Goal: Task Accomplishment & Management: Use online tool/utility

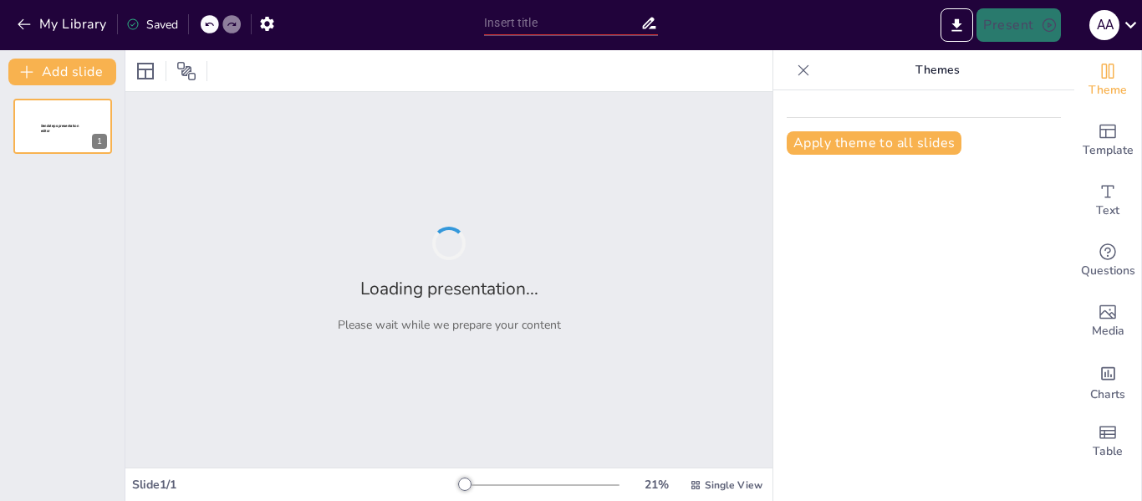
type input "El ciclo de un proyecto con sus fases."
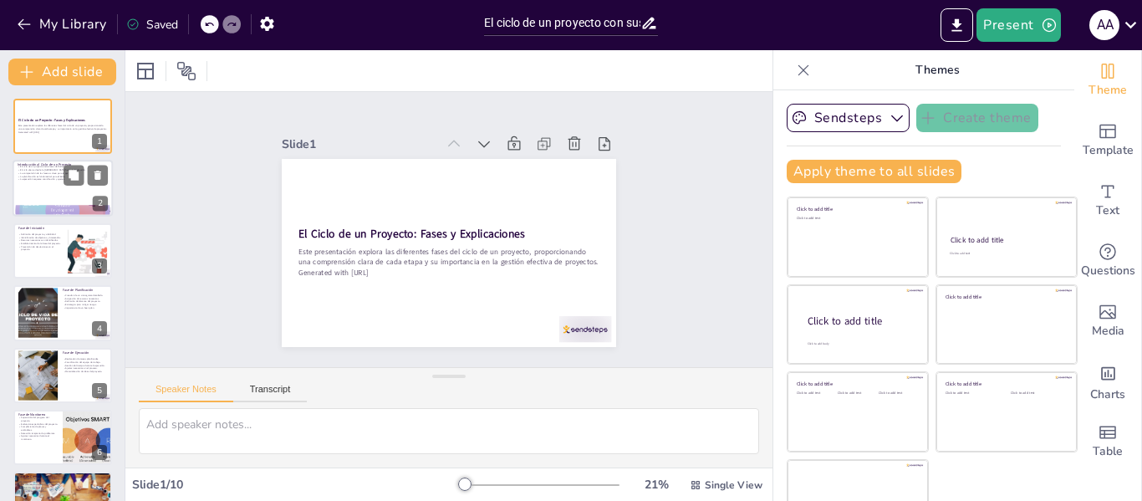
click at [46, 193] on div at bounding box center [63, 189] width 100 height 57
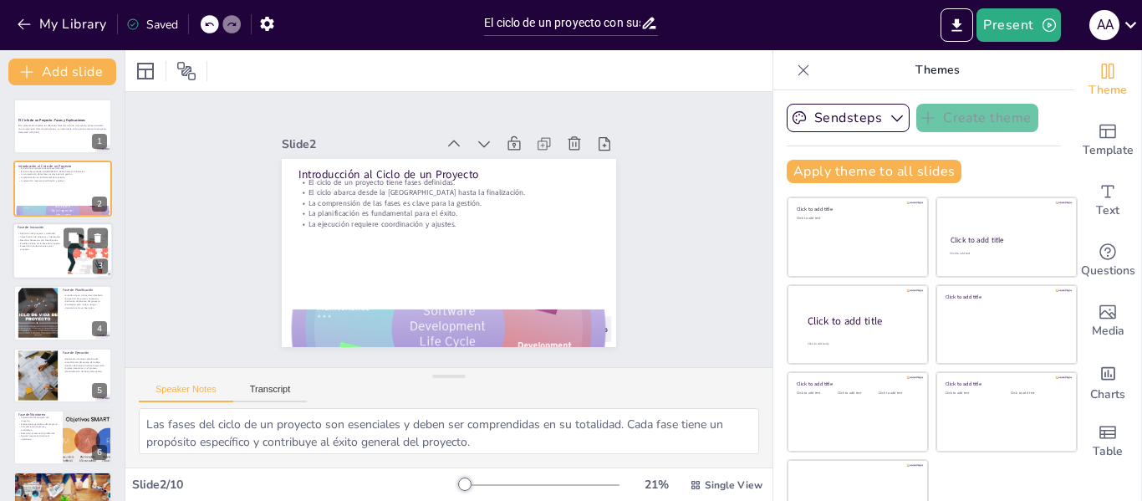
click at [50, 232] on p "Definición del proyecto y viabilidad." at bounding box center [40, 233] width 45 height 3
type textarea "La viabilidad del proyecto se evalúa en esta fase, asegurando que el proyecto t…"
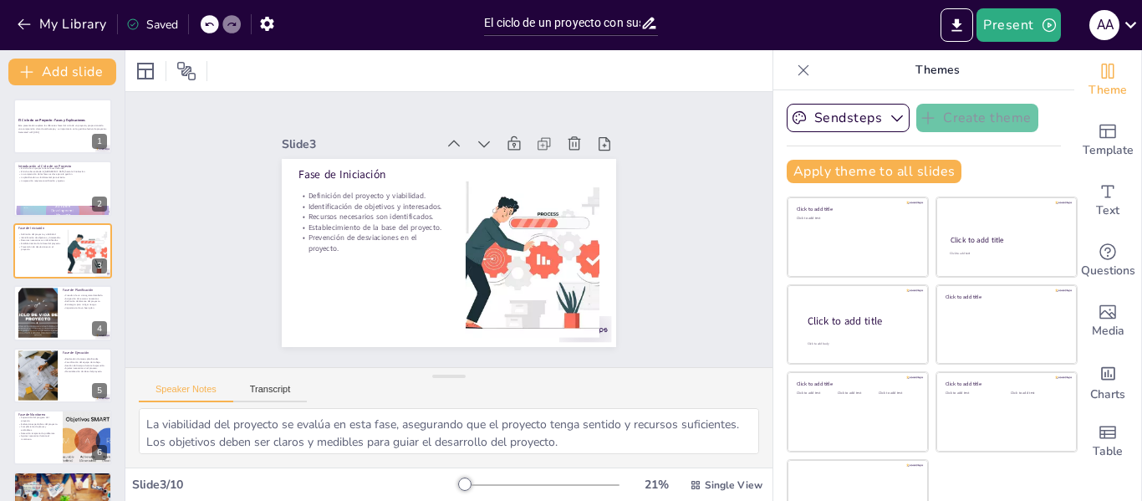
click at [795, 65] on icon at bounding box center [803, 70] width 17 height 17
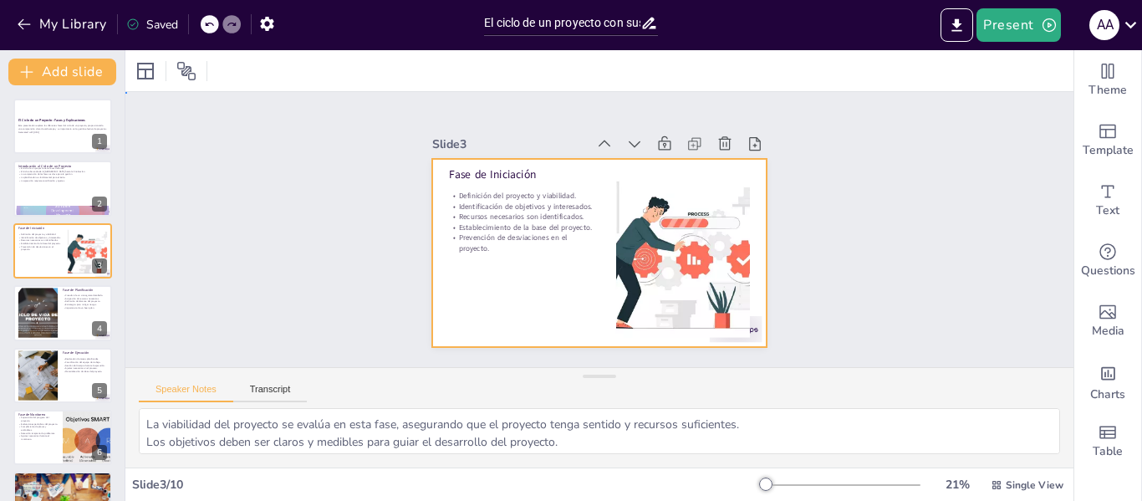
click at [455, 196] on div at bounding box center [620, 218] width 330 height 384
click at [257, 395] on button "Transcript" at bounding box center [270, 393] width 74 height 18
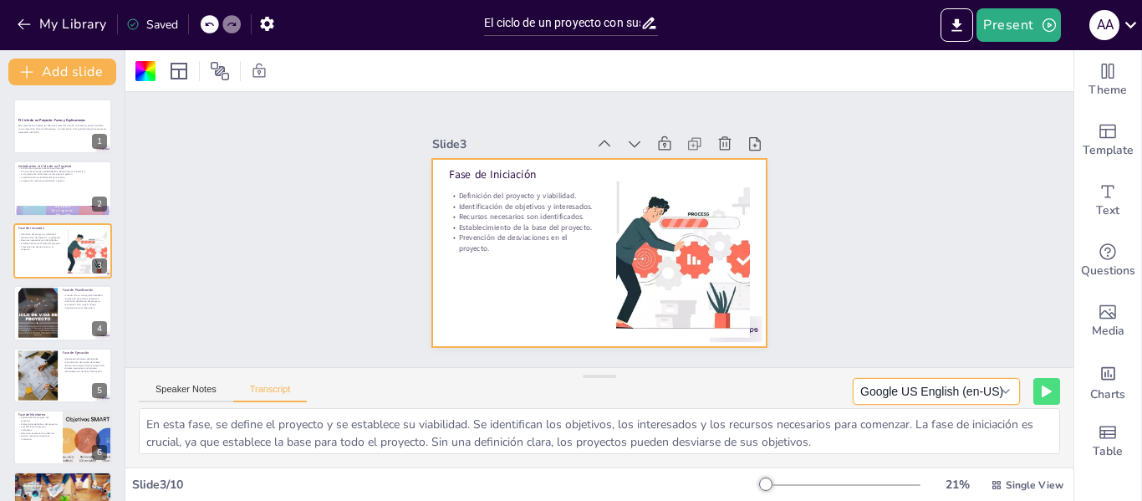
click at [871, 390] on button "Google US English (en-US)" at bounding box center [936, 391] width 167 height 27
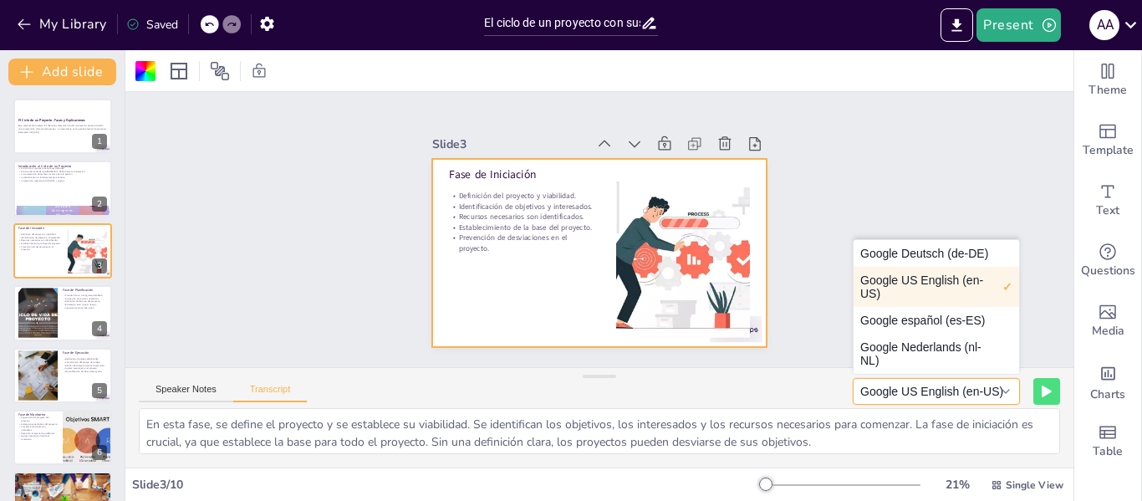
click at [871, 390] on button "Google US English (en-US)" at bounding box center [936, 391] width 167 height 27
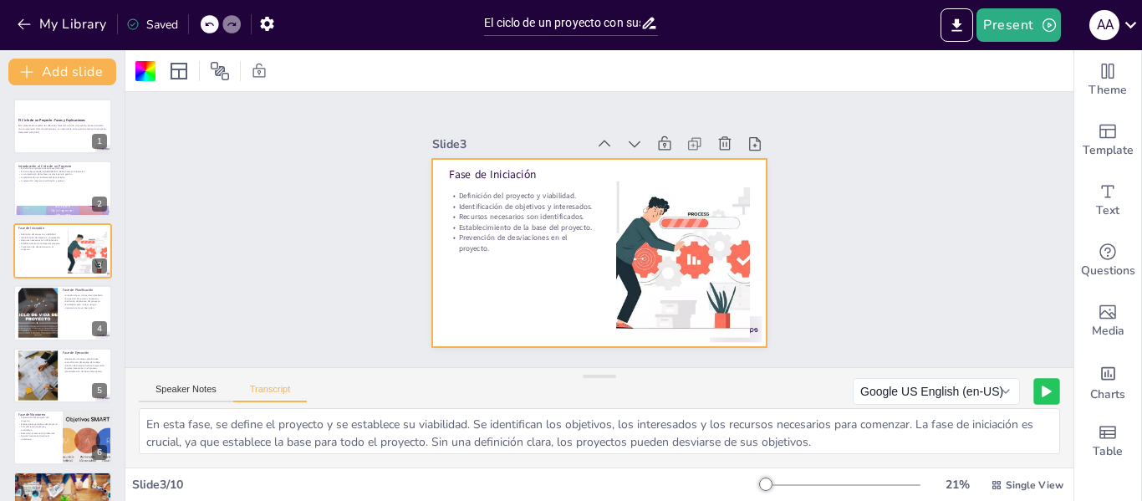
click at [1033, 385] on button at bounding box center [1046, 391] width 26 height 26
click at [1007, 391] on button at bounding box center [1013, 391] width 26 height 26
click at [1042, 390] on rect at bounding box center [1047, 391] width 10 height 10
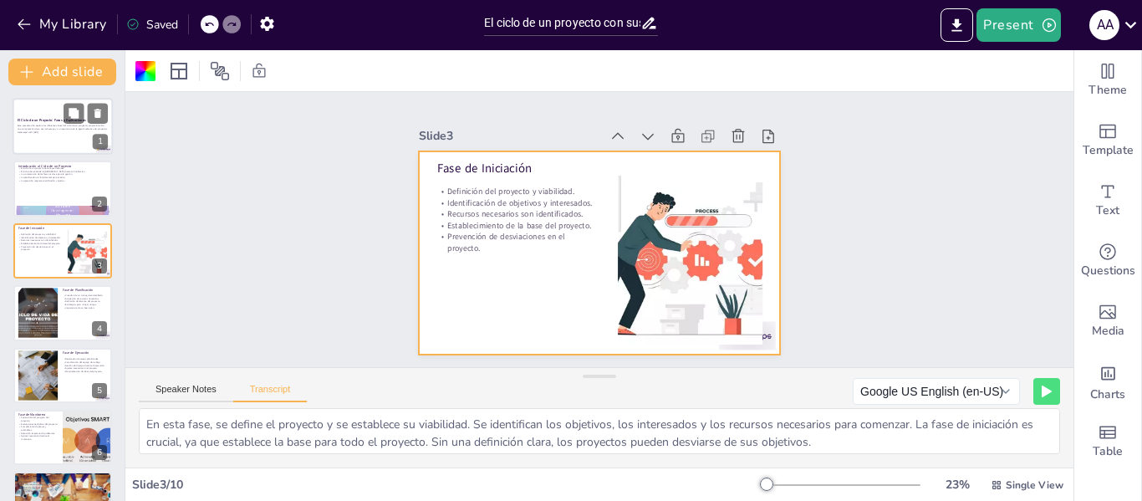
click at [70, 139] on div at bounding box center [63, 126] width 100 height 57
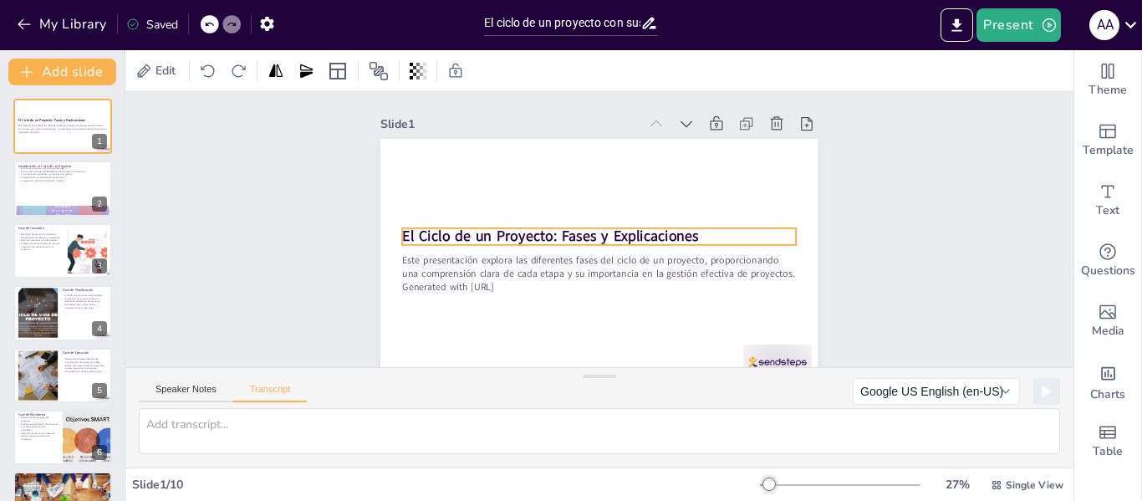
click at [476, 228] on strong "El Ciclo de un Proyecto: Fases y Explicaciones" at bounding box center [557, 206] width 252 height 191
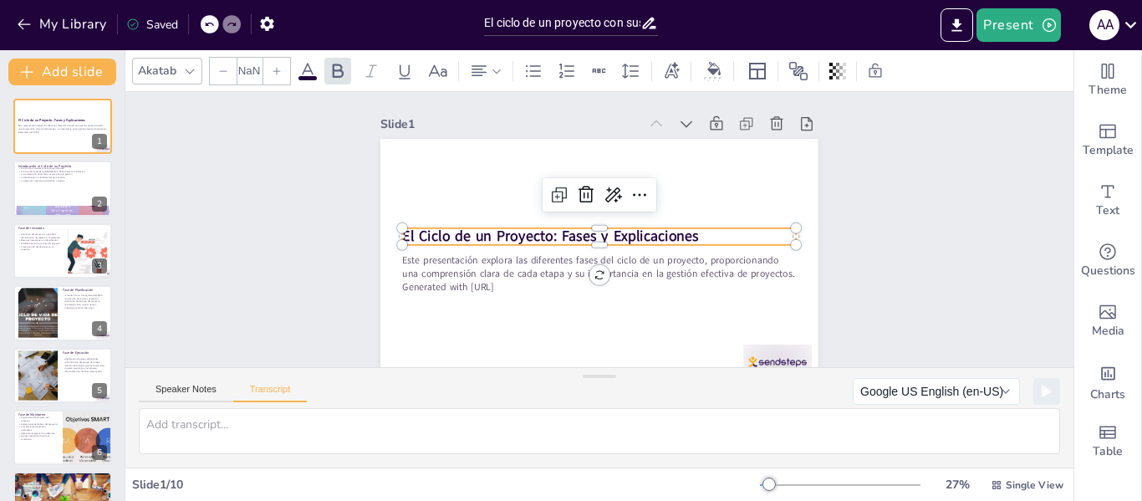
type input "48"
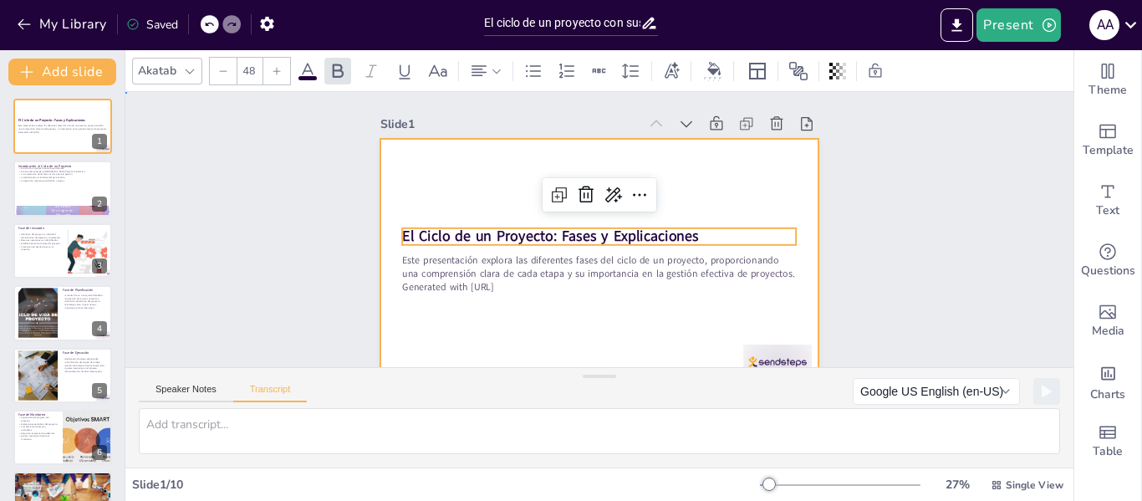
click at [663, 316] on div at bounding box center [567, 229] width 246 height 437
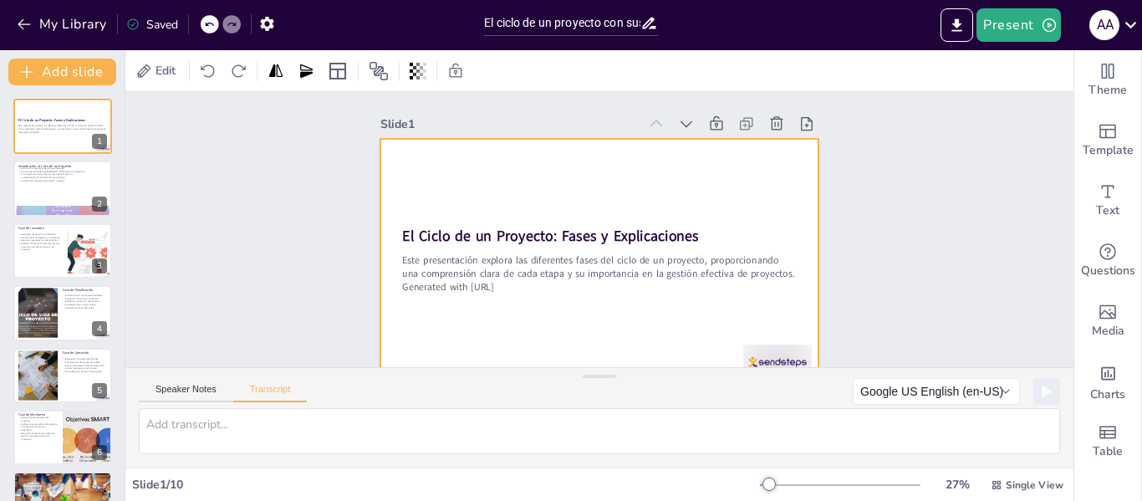
click at [571, 303] on div at bounding box center [602, 197] width 461 height 290
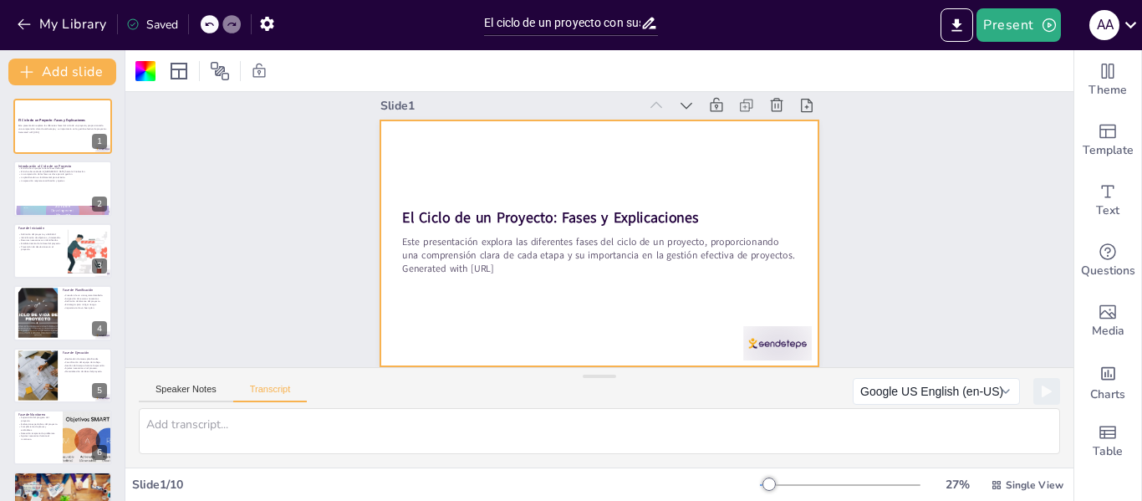
scroll to position [31, 0]
click at [562, 275] on div at bounding box center [592, 242] width 502 height 432
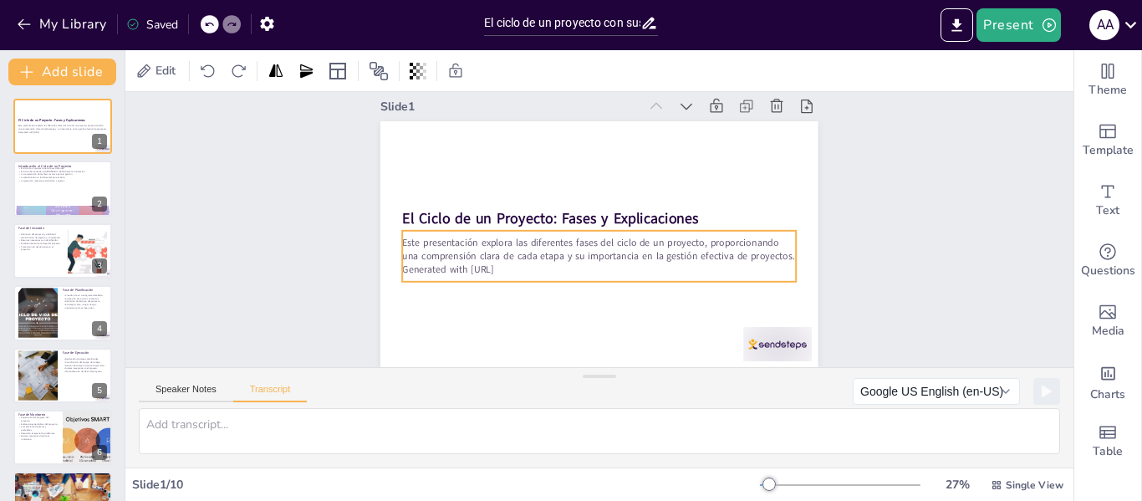
scroll to position [30, 0]
click at [525, 260] on p "Generated with [URL]" at bounding box center [565, 210] width 209 height 348
click at [525, 260] on p "Generated with [URL]" at bounding box center [579, 264] width 348 height 208
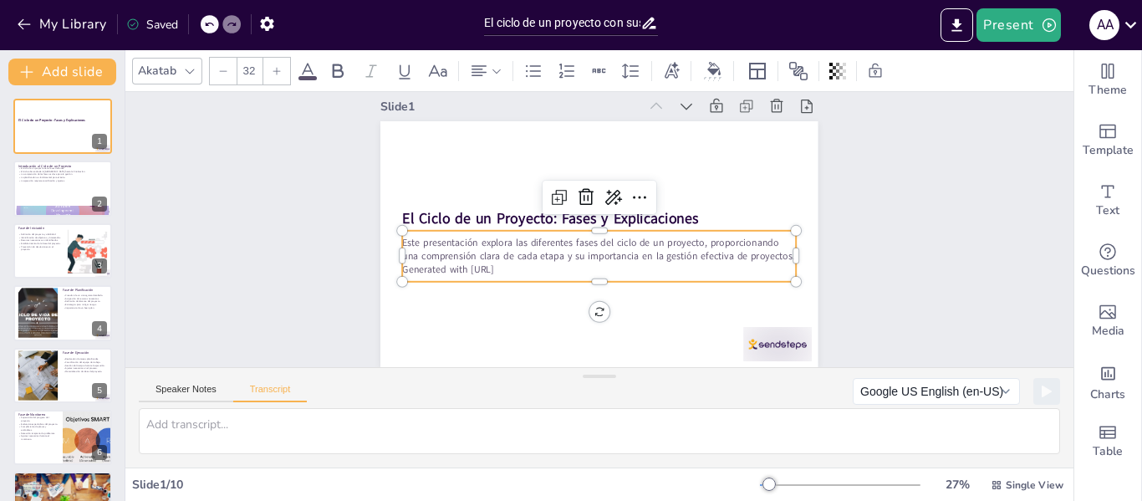
click at [525, 260] on p "Generated with [URL]" at bounding box center [582, 266] width 365 height 172
click at [637, 213] on icon at bounding box center [651, 227] width 28 height 28
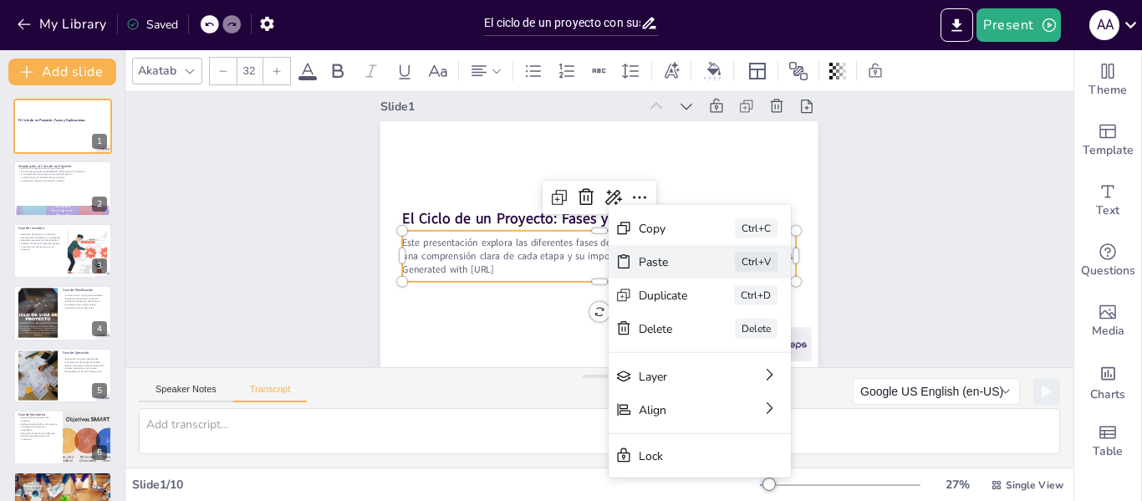
click at [399, 236] on div "Paste" at bounding box center [373, 216] width 51 height 38
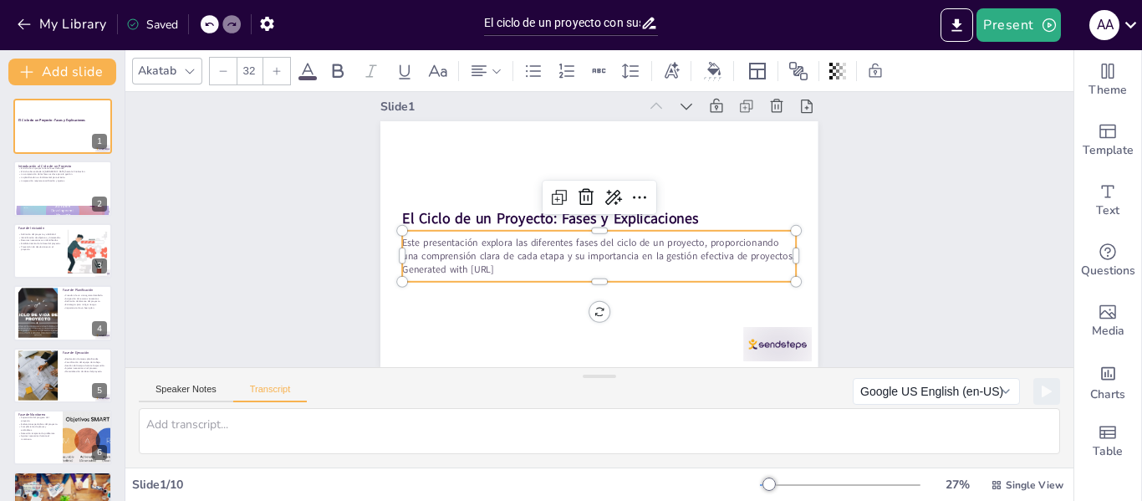
click at [658, 268] on div "Este presentación explora las diferentes fases del ciclo de un proyecto, propor…" at bounding box center [577, 213] width 273 height 349
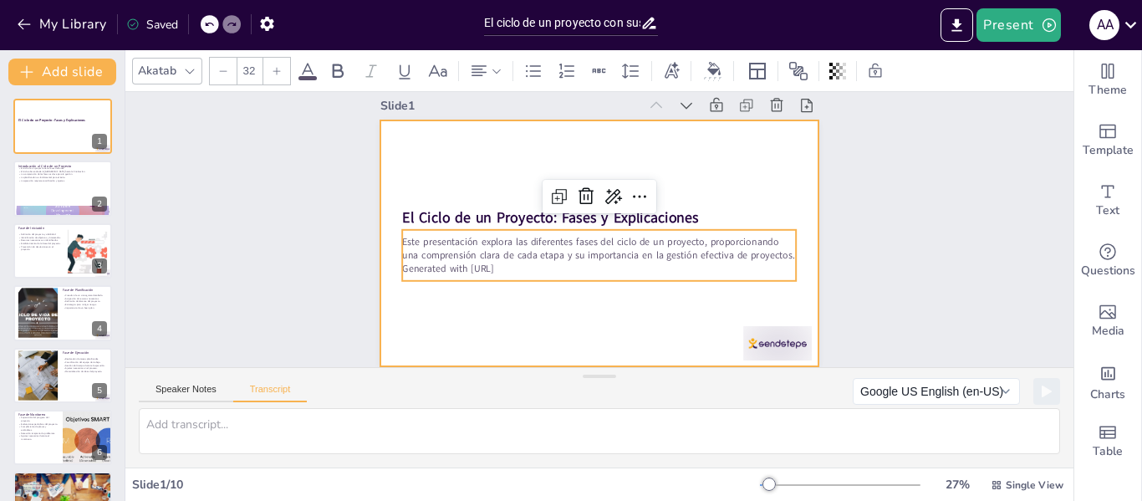
click at [609, 289] on div at bounding box center [586, 225] width 370 height 492
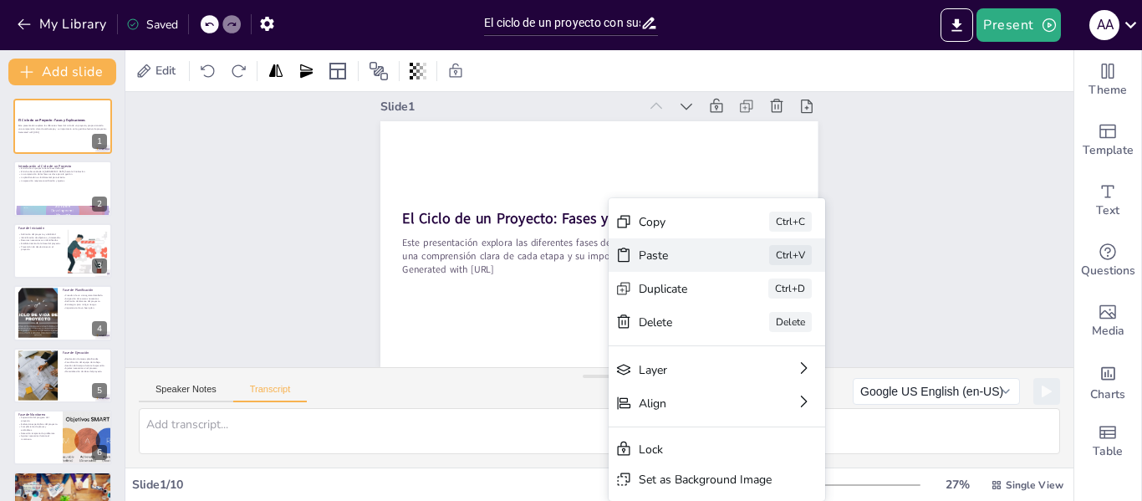
click at [785, 170] on div "Paste" at bounding box center [816, 131] width 62 height 77
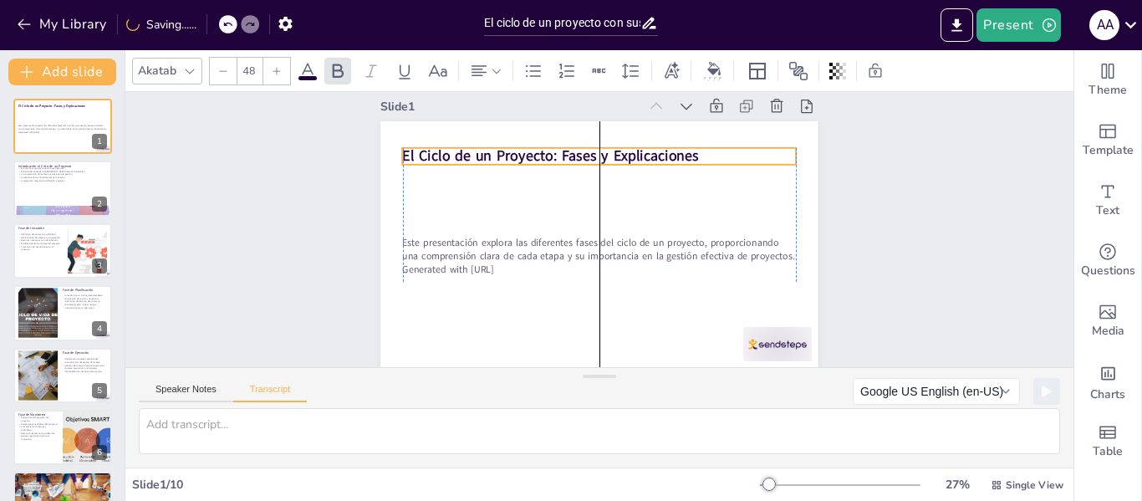
drag, startPoint x: 542, startPoint y: 202, endPoint x: 540, endPoint y: 140, distance: 62.7
click at [621, 140] on strong "El Ciclo de un Proyecto: Fases y Explicaciones" at bounding box center [661, 166] width 81 height 294
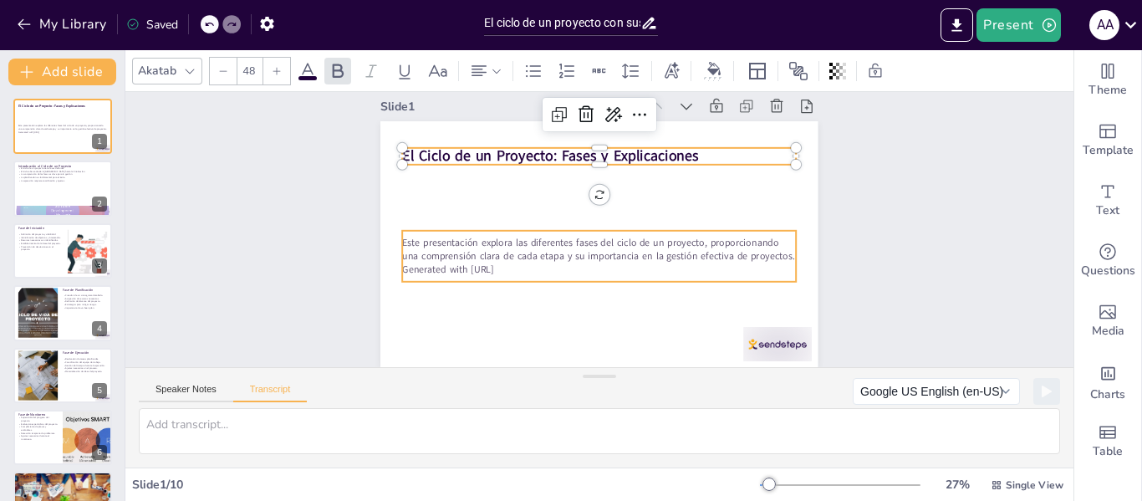
click at [586, 250] on p "Este presentación explora las diferentes fases del ciclo de un proyecto, propor…" at bounding box center [586, 214] width 311 height 283
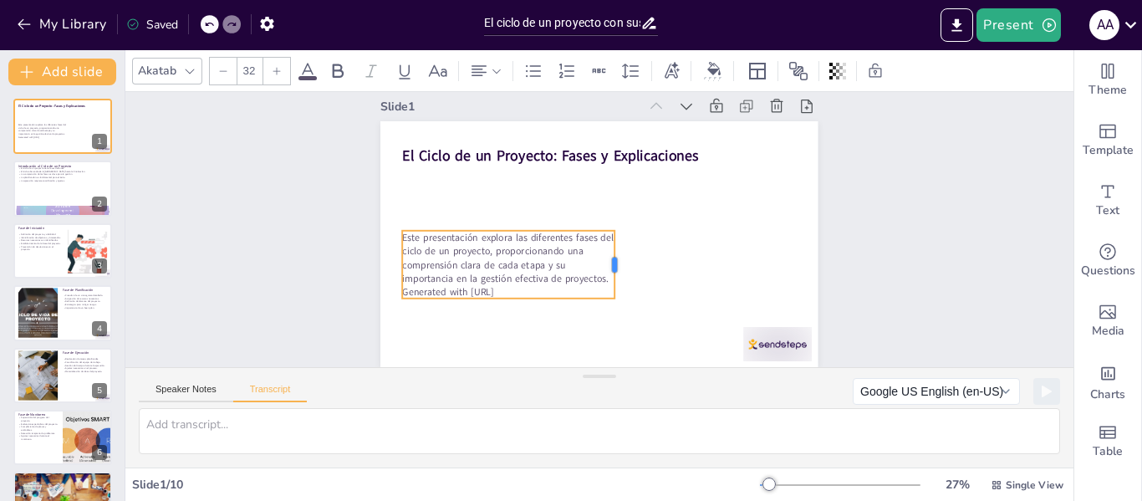
drag, startPoint x: 786, startPoint y: 241, endPoint x: 599, endPoint y: 279, distance: 191.2
click at [600, 280] on div "El Ciclo de un Proyecto: Fases y Explicaciones Este presentación explora las di…" at bounding box center [584, 234] width 369 height 492
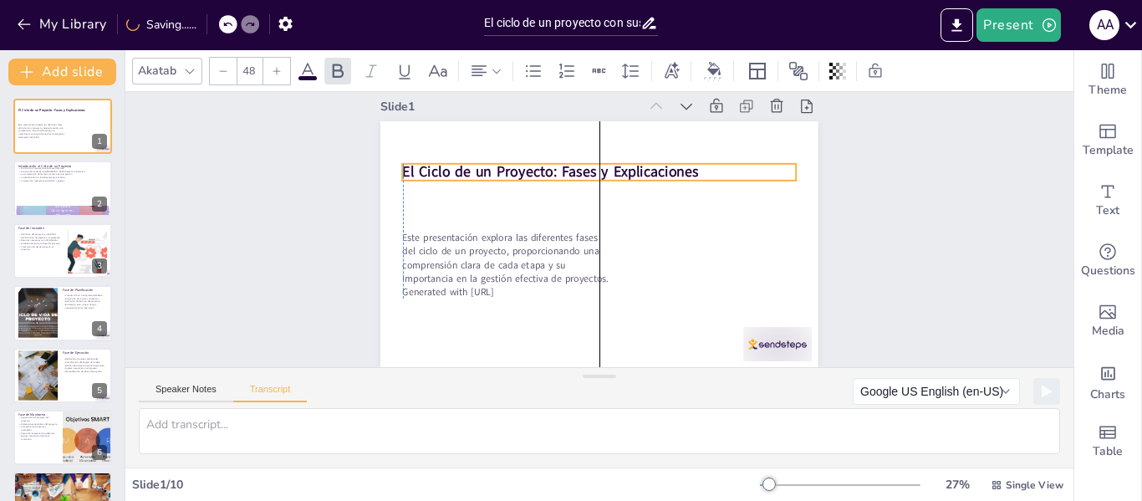
drag, startPoint x: 470, startPoint y: 140, endPoint x: 467, endPoint y: 155, distance: 16.1
click at [485, 155] on strong "El Ciclo de un Proyecto: Fases y Explicaciones" at bounding box center [601, 154] width 233 height 213
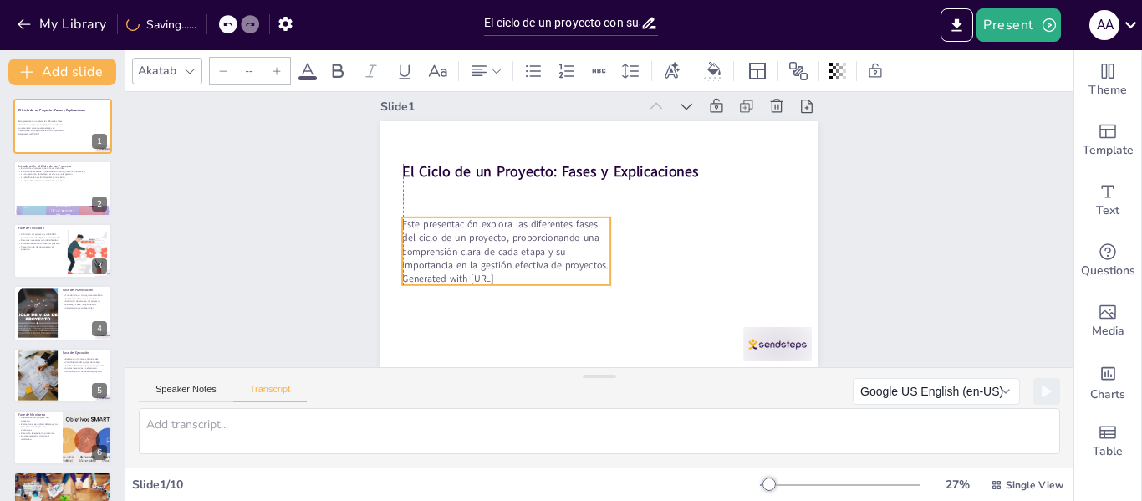
type input "32"
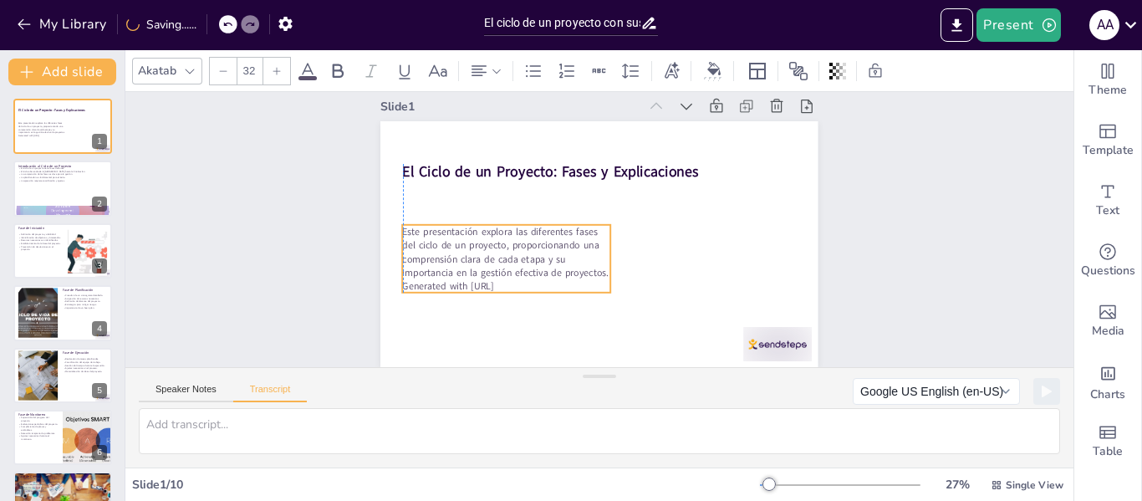
click at [504, 258] on p "Este presentación explora las diferentes fases del ciclo de un proyecto, propor…" at bounding box center [503, 232] width 215 height 97
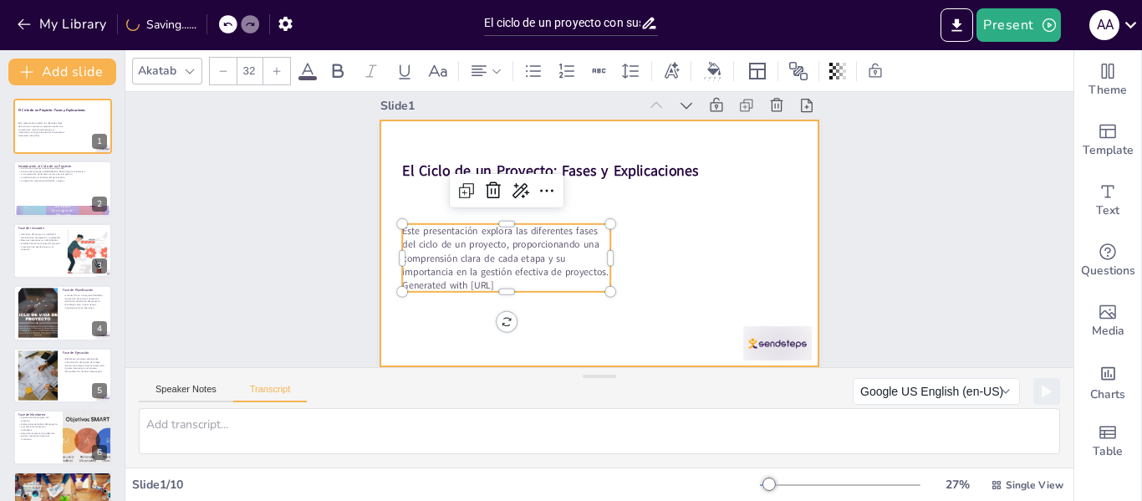
click at [743, 244] on div at bounding box center [598, 243] width 461 height 291
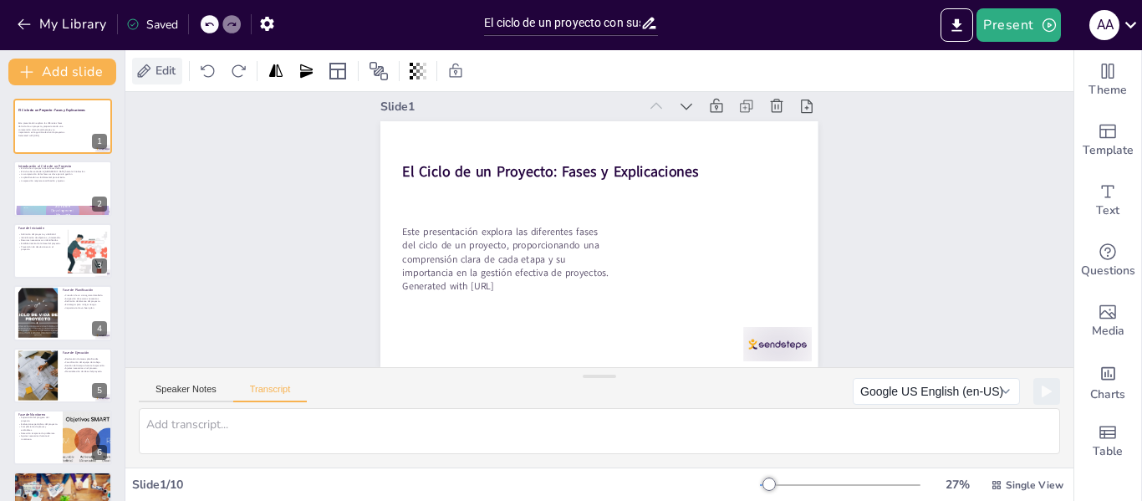
click at [161, 59] on div "Edit" at bounding box center [157, 71] width 50 height 27
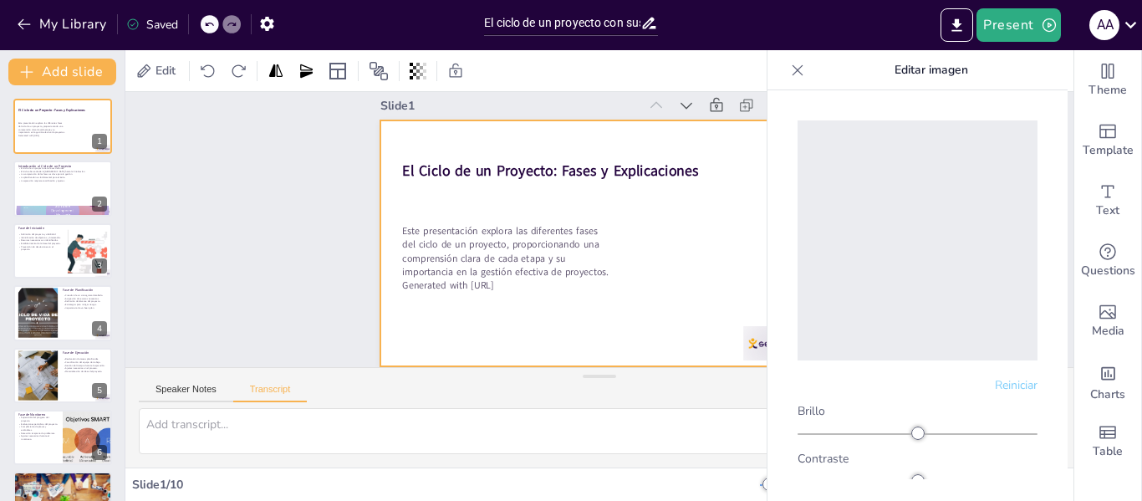
click at [718, 319] on div at bounding box center [594, 242] width 500 height 403
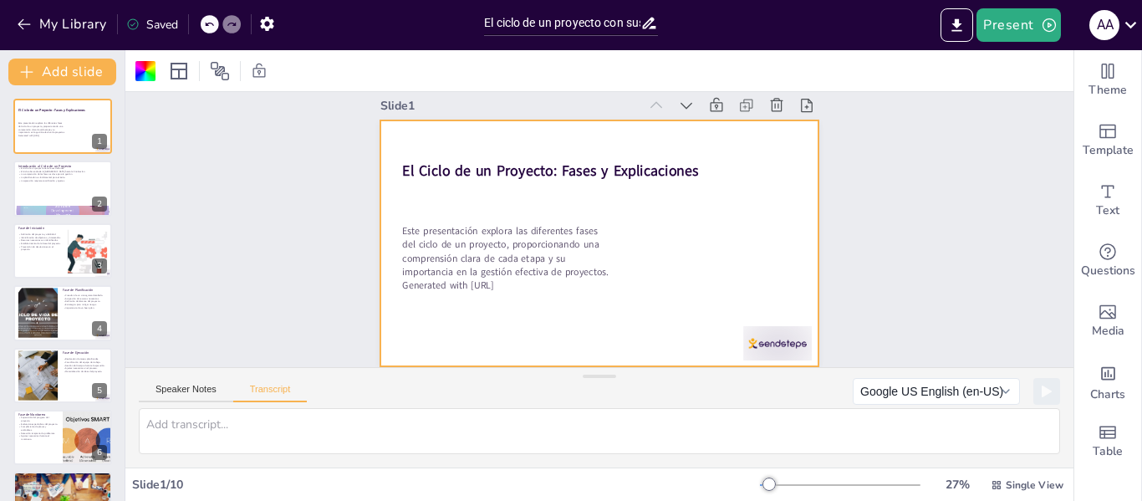
click at [621, 237] on div at bounding box center [592, 242] width 502 height 432
click at [621, 237] on div at bounding box center [595, 244] width 492 height 370
click at [655, 242] on div at bounding box center [598, 243] width 461 height 290
click at [655, 242] on div at bounding box center [595, 243] width 492 height 370
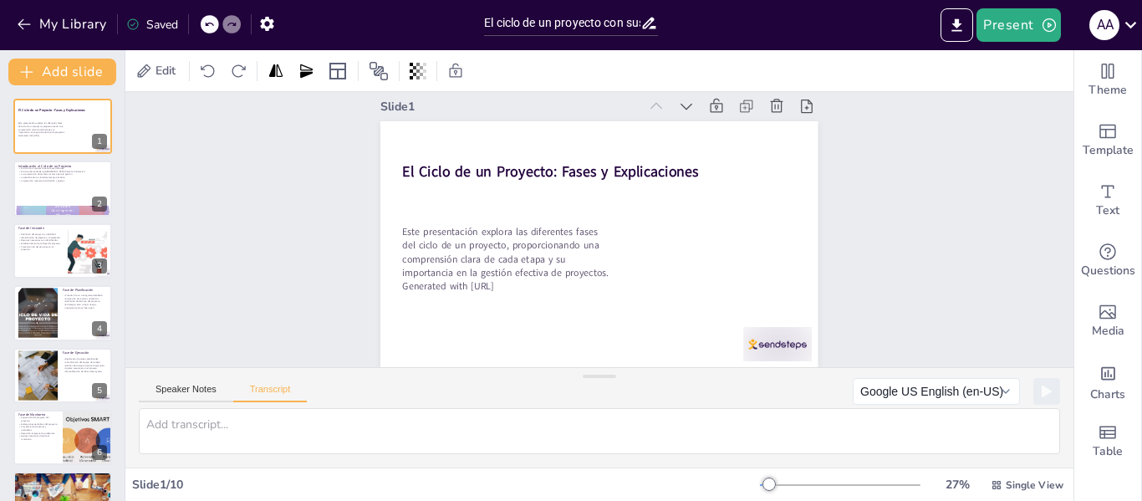
click at [655, 242] on div at bounding box center [586, 236] width 403 height 500
